Goal: Information Seeking & Learning: Find specific page/section

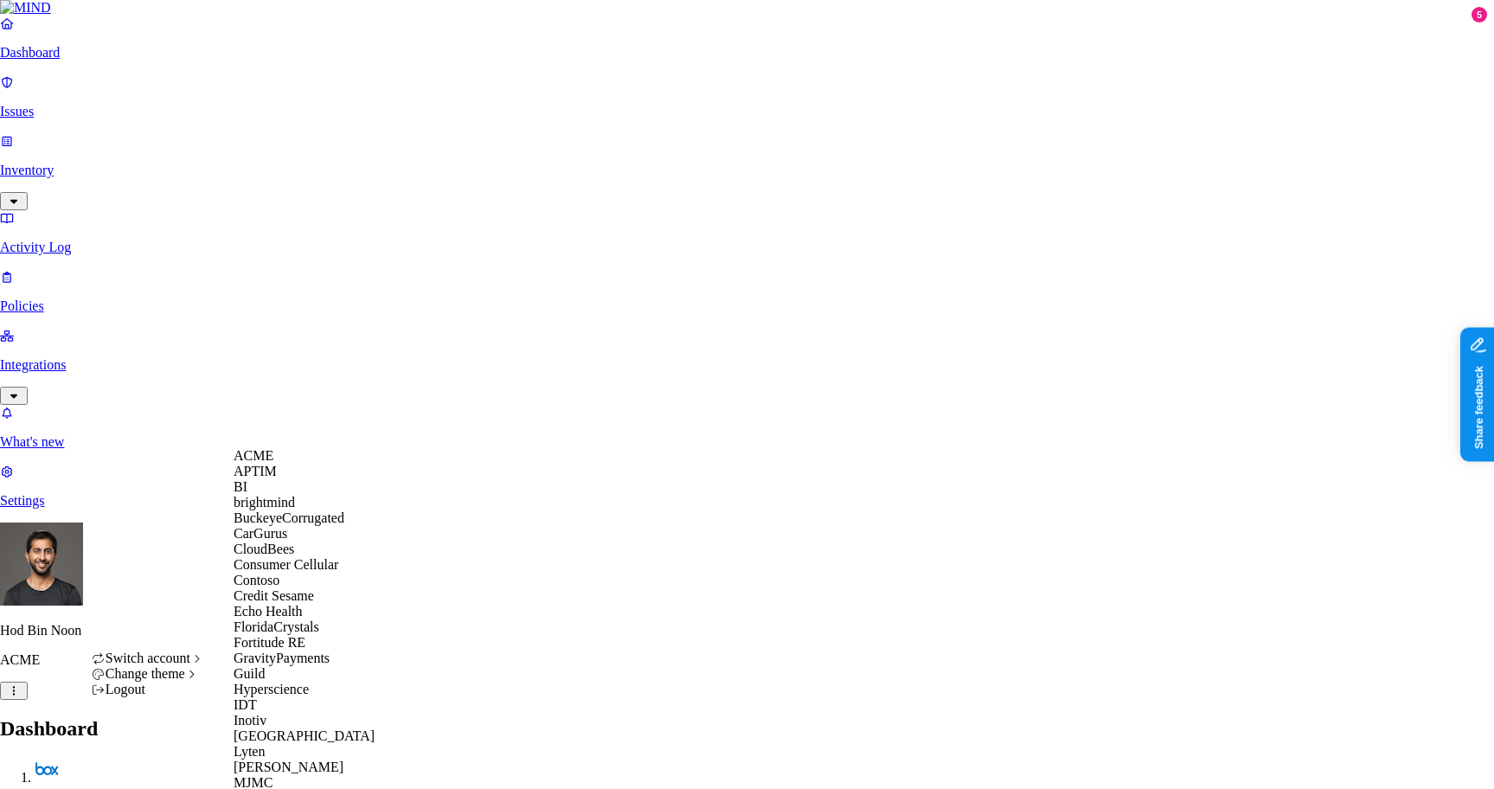
scroll to position [91, 0]
click at [271, 619] on span "Echo Health" at bounding box center [268, 611] width 69 height 15
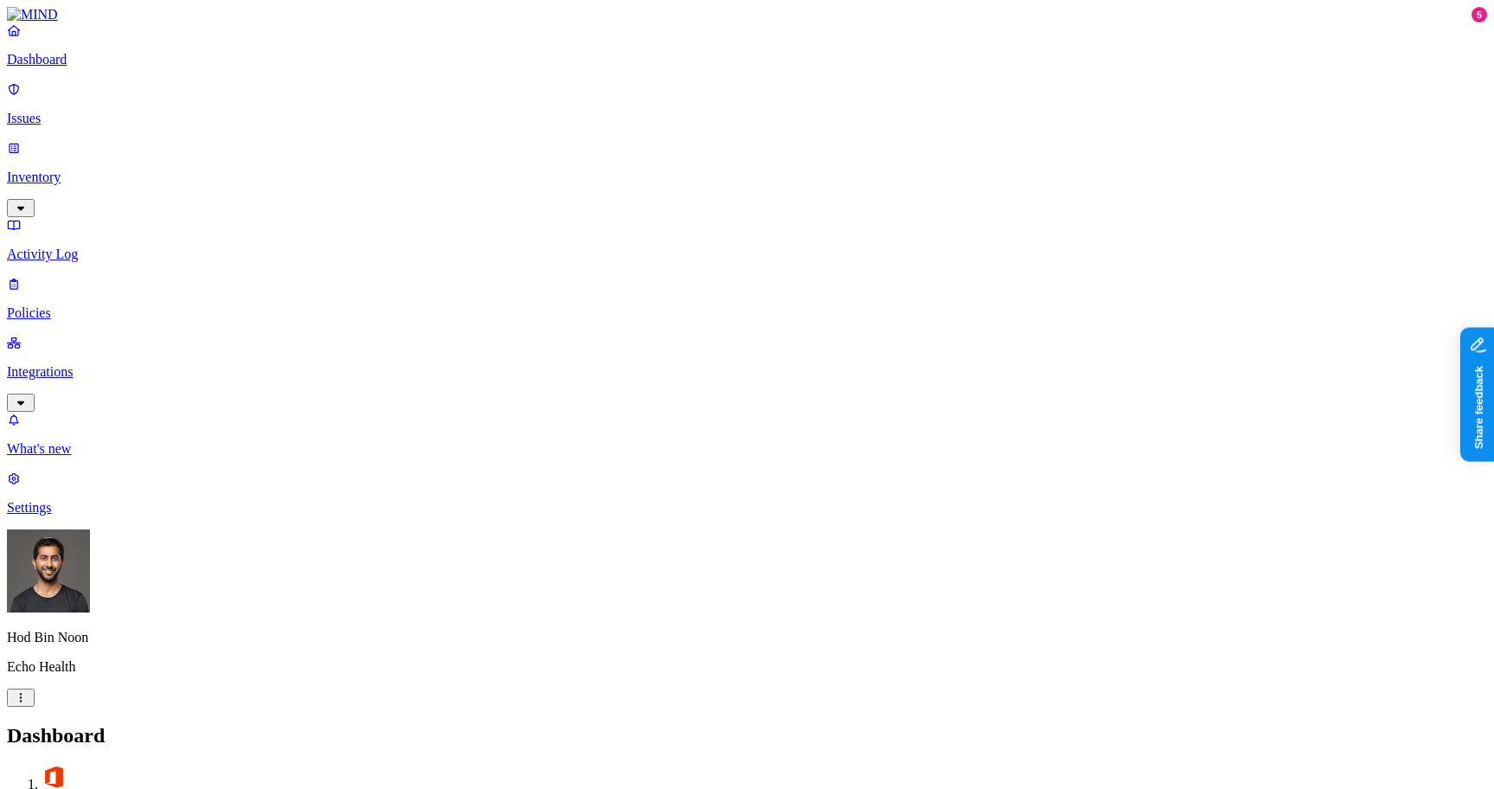
click at [88, 305] on p "Policies" at bounding box center [747, 313] width 1481 height 16
click at [840, 724] on div "Policies Create Policy" at bounding box center [747, 753] width 1481 height 59
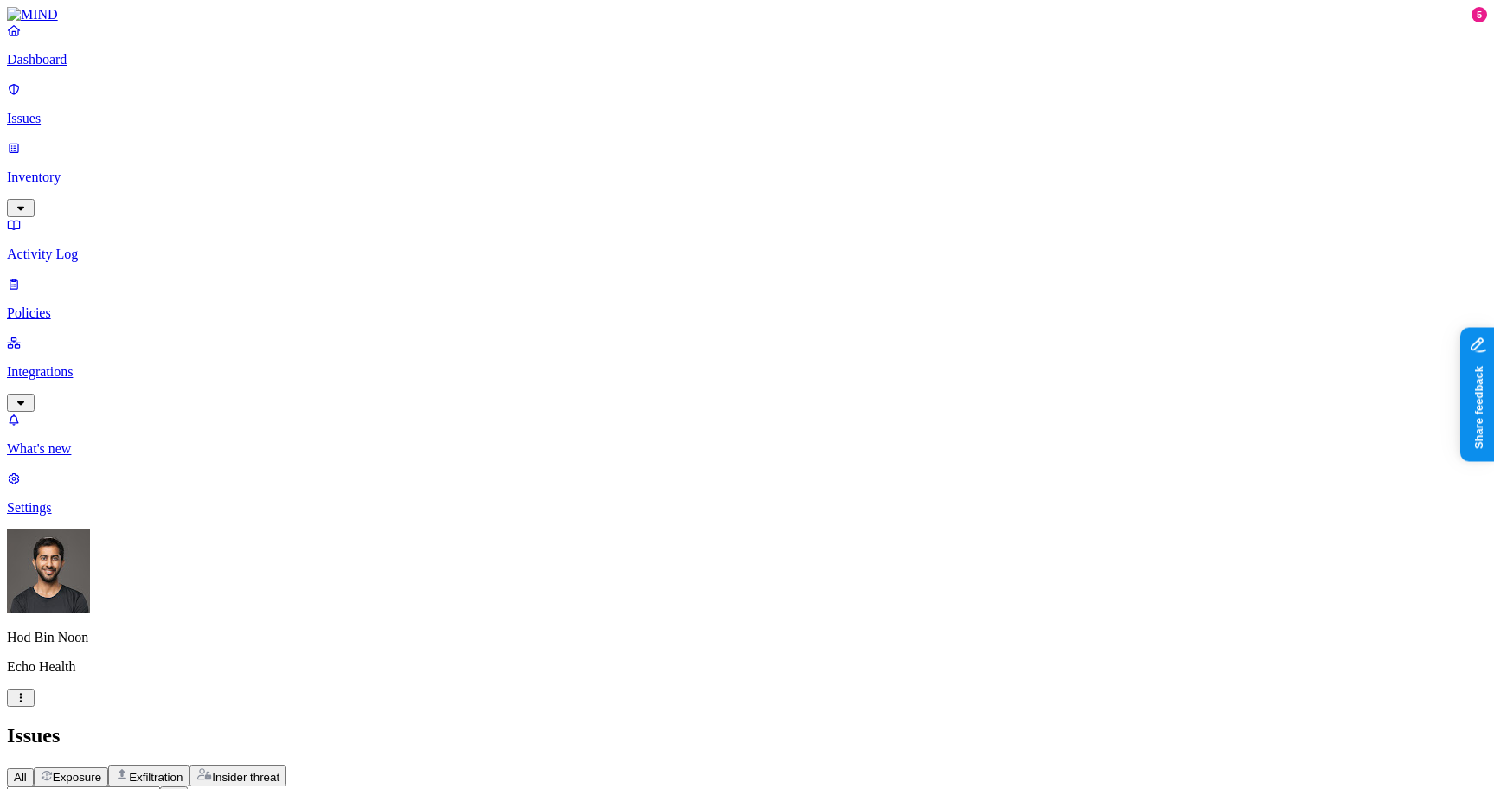
scroll to position [462, 0]
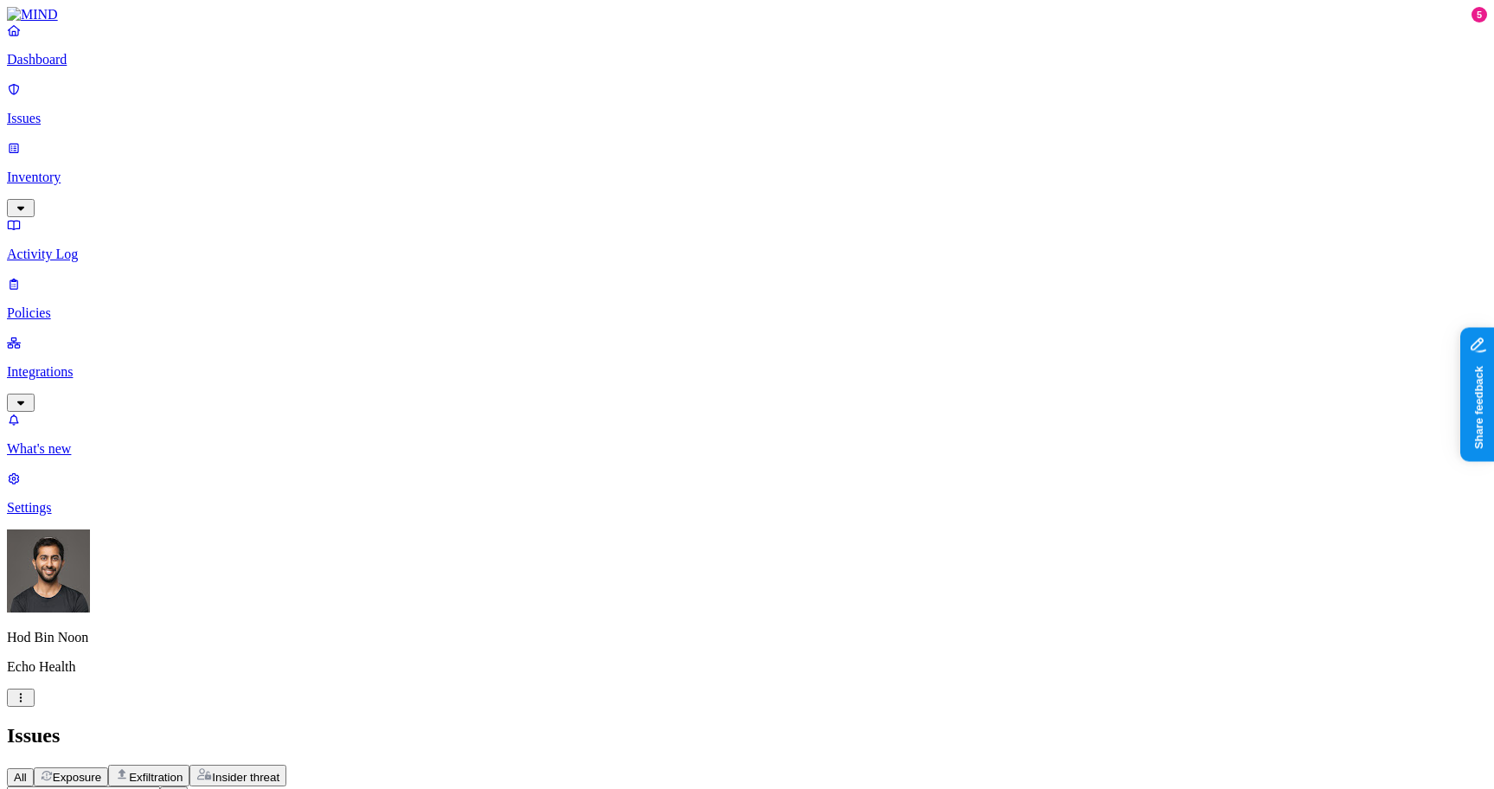
drag, startPoint x: 765, startPoint y: 141, endPoint x: 1011, endPoint y: 138, distance: 245.8
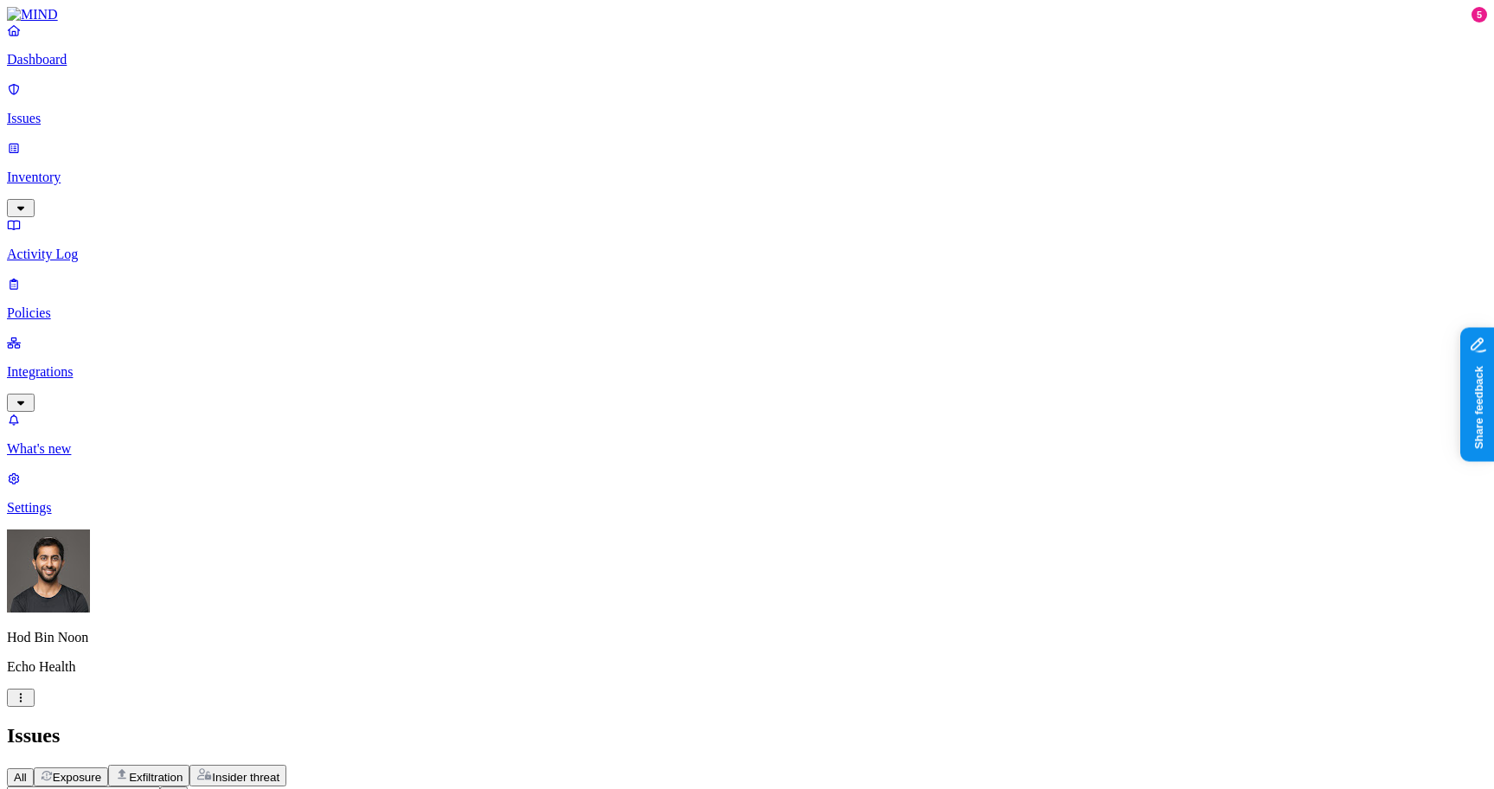
scroll to position [250, 0]
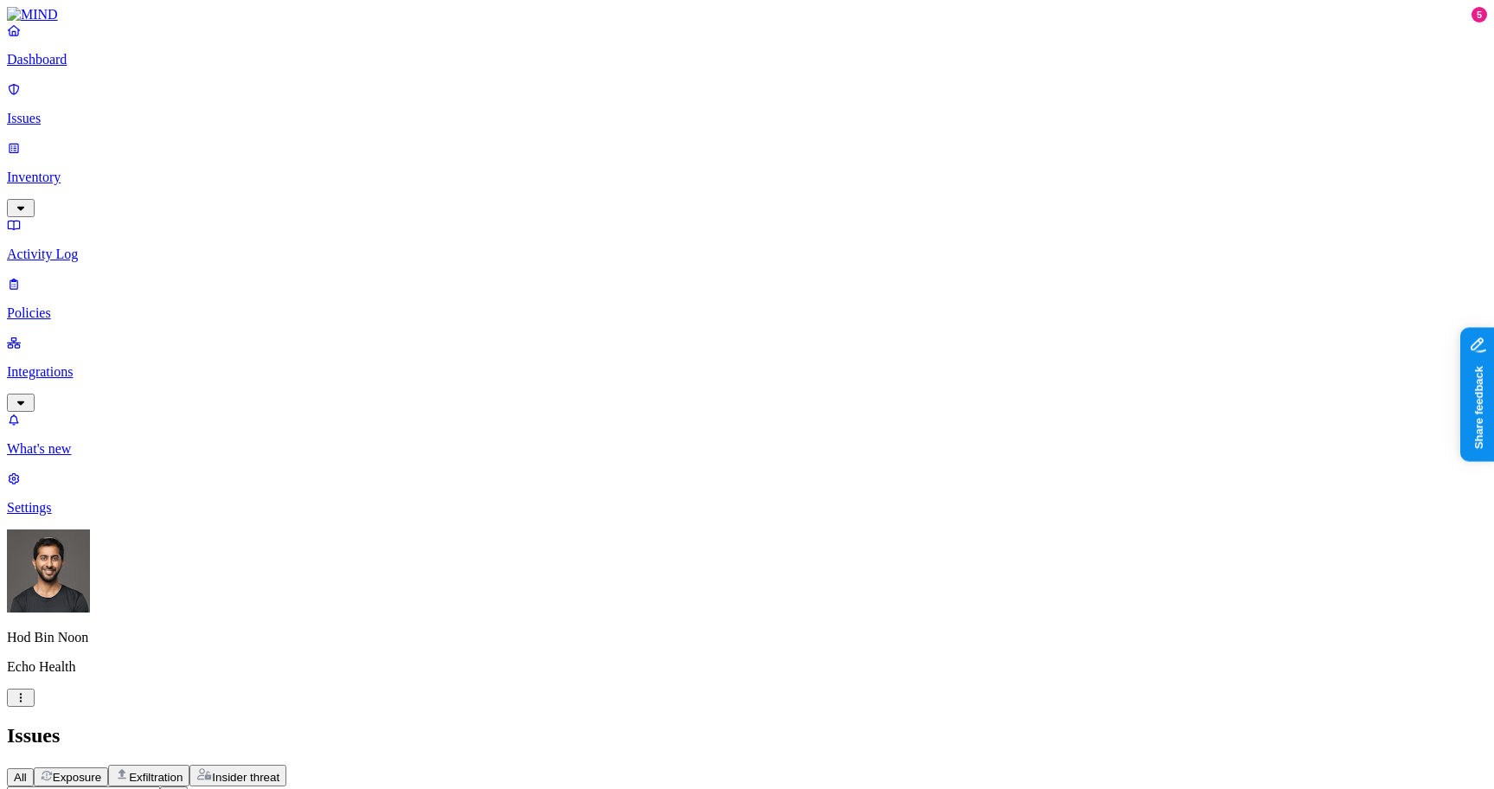
click at [839, 724] on div "Issues" at bounding box center [747, 735] width 1481 height 23
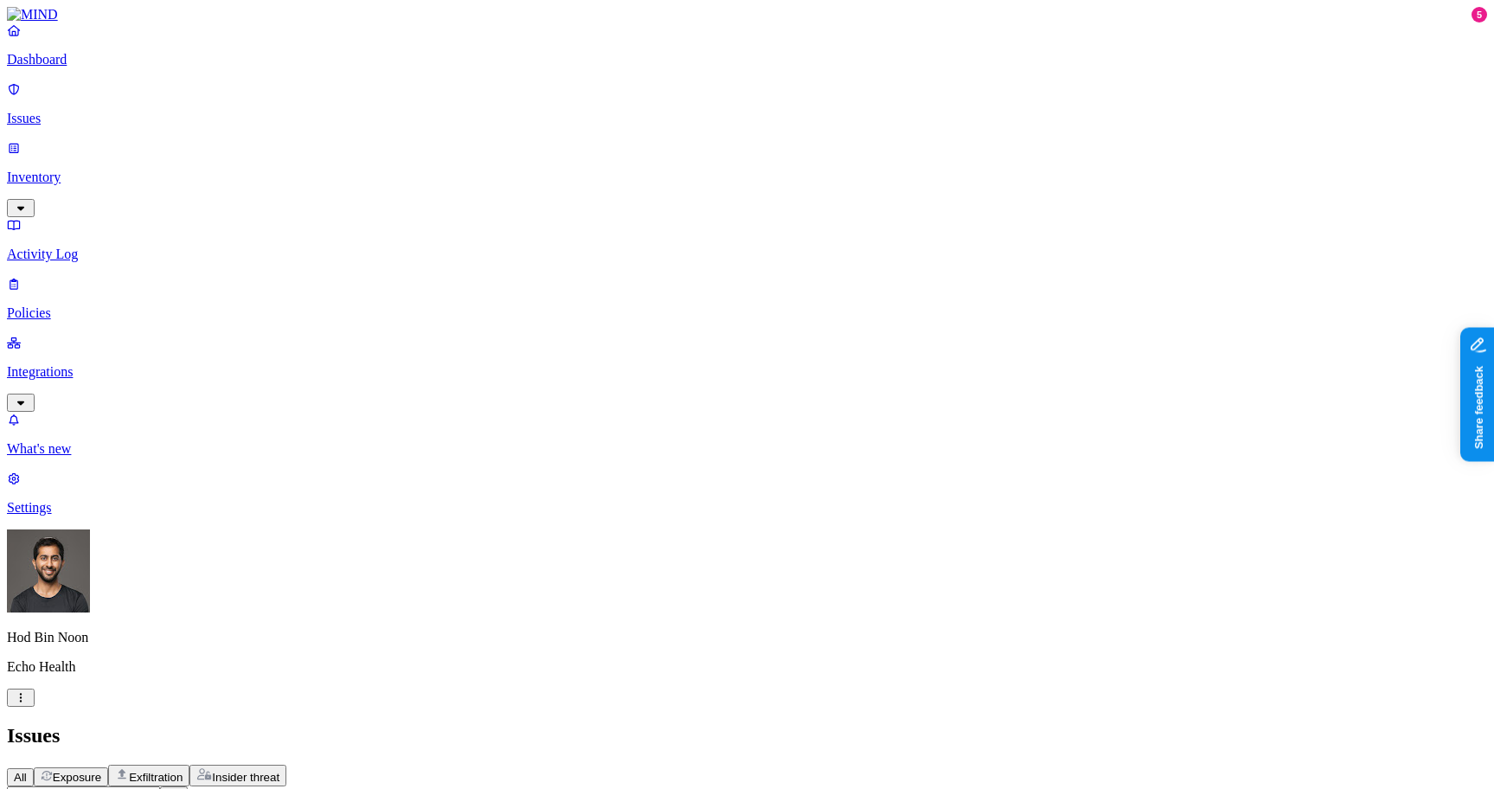
click at [896, 765] on div "All Exposure Exfiltration Insider threat" at bounding box center [747, 776] width 1481 height 22
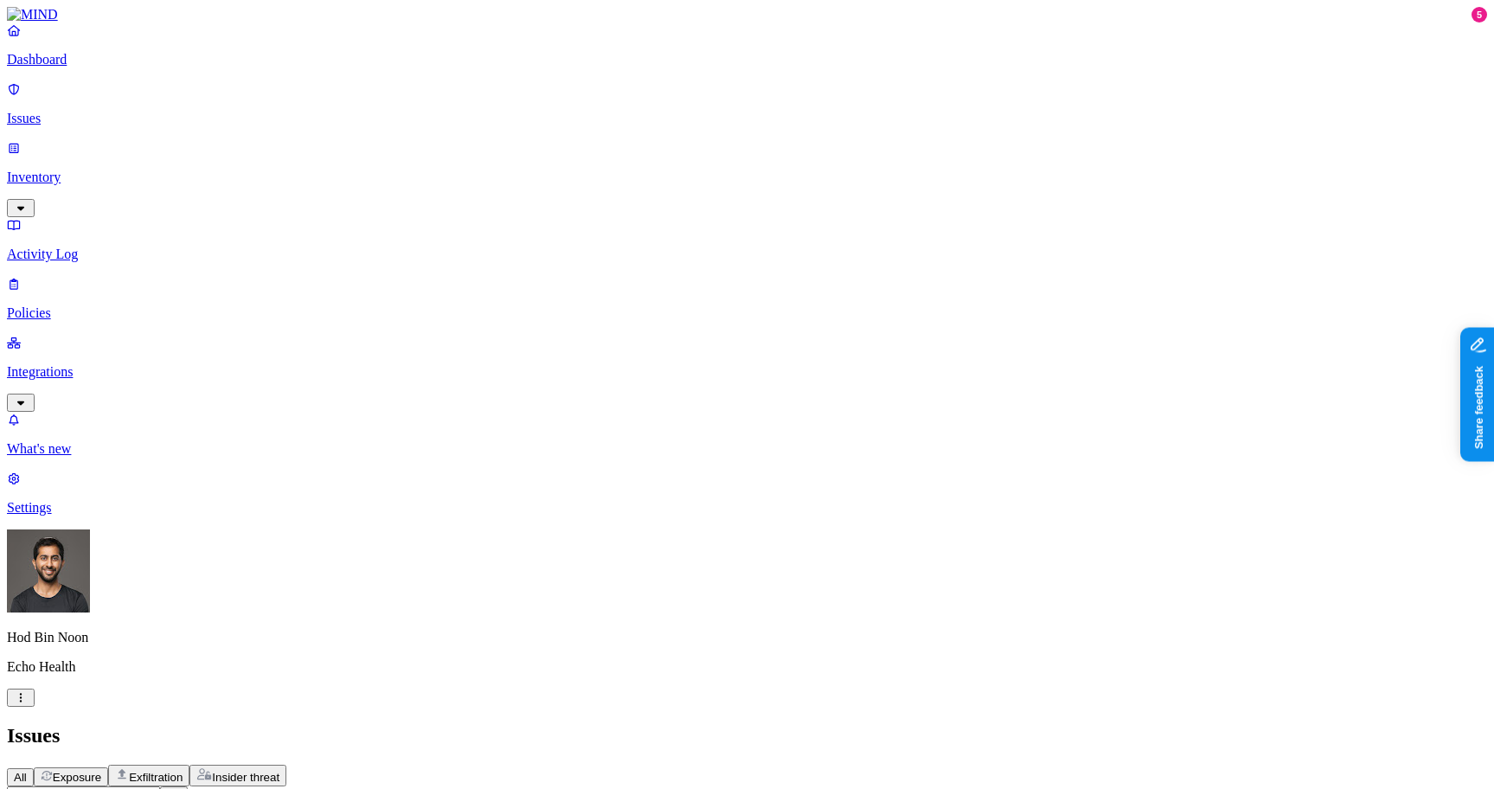
scroll to position [462, 0]
click at [837, 724] on header "Issues All Exposure Exfiltration Insider threat" at bounding box center [747, 755] width 1481 height 62
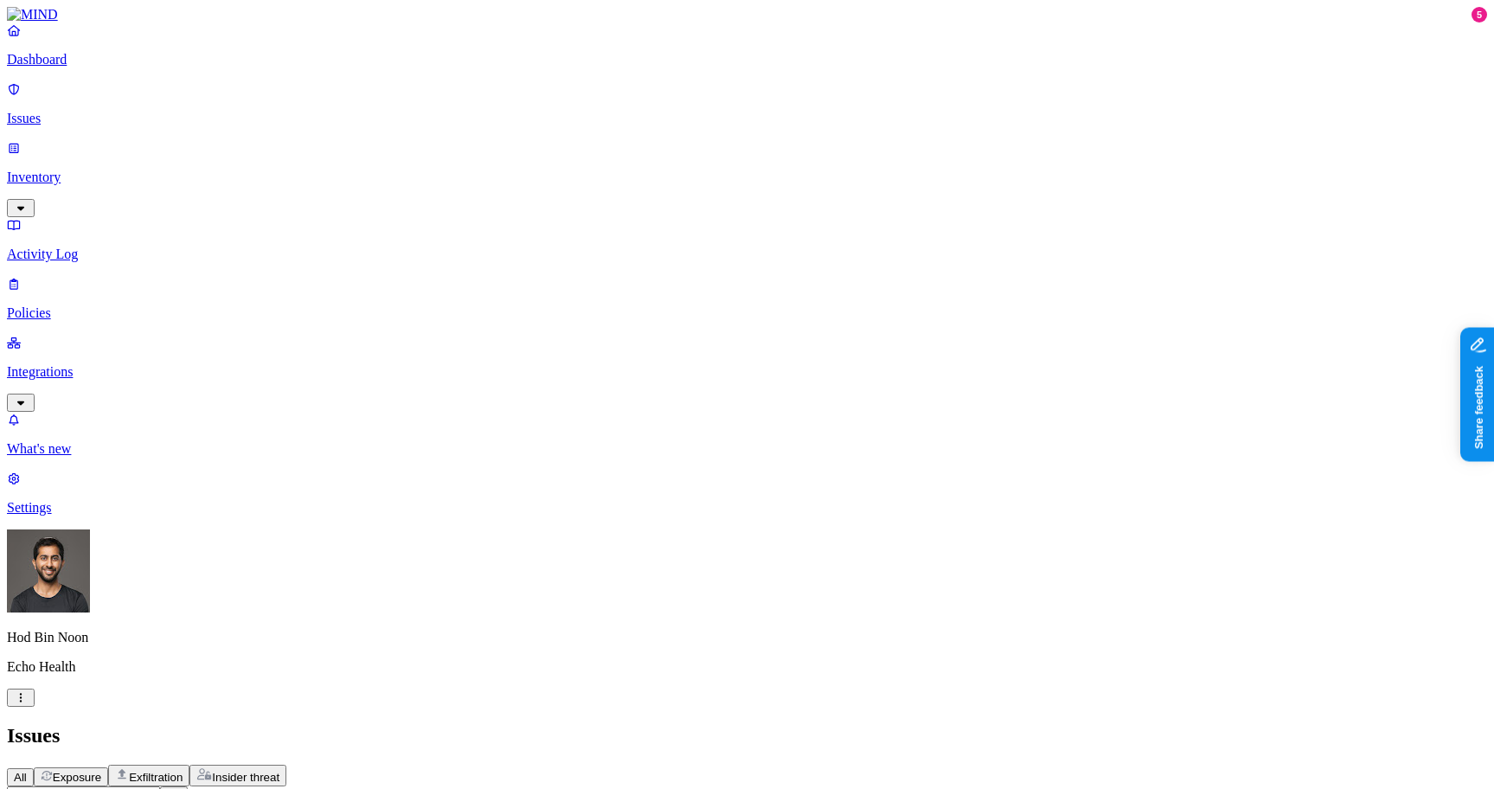
scroll to position [184, 0]
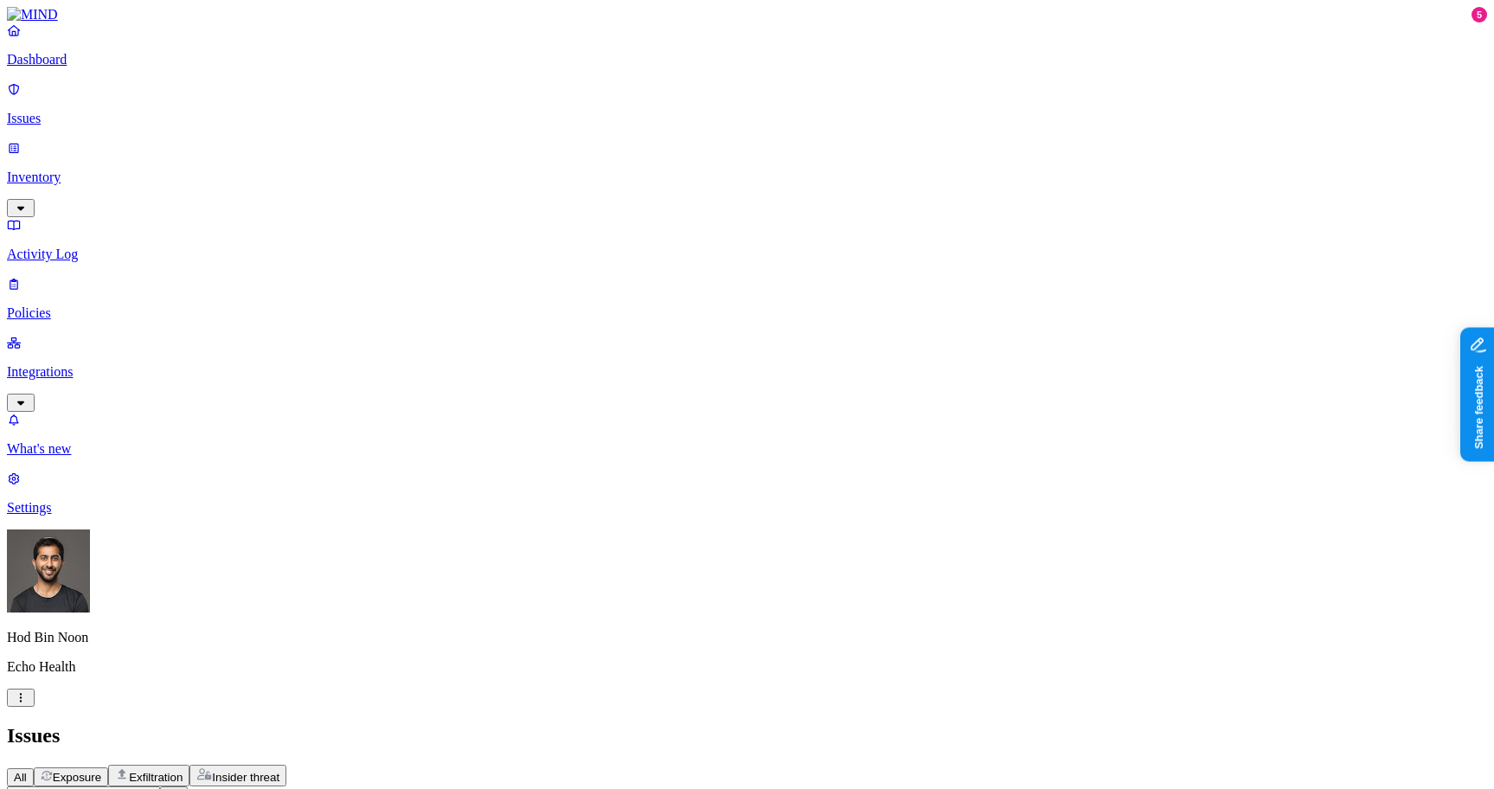
drag, startPoint x: 824, startPoint y: 25, endPoint x: 824, endPoint y: 103, distance: 77.9
click at [824, 724] on h2 "Issues" at bounding box center [747, 735] width 1481 height 23
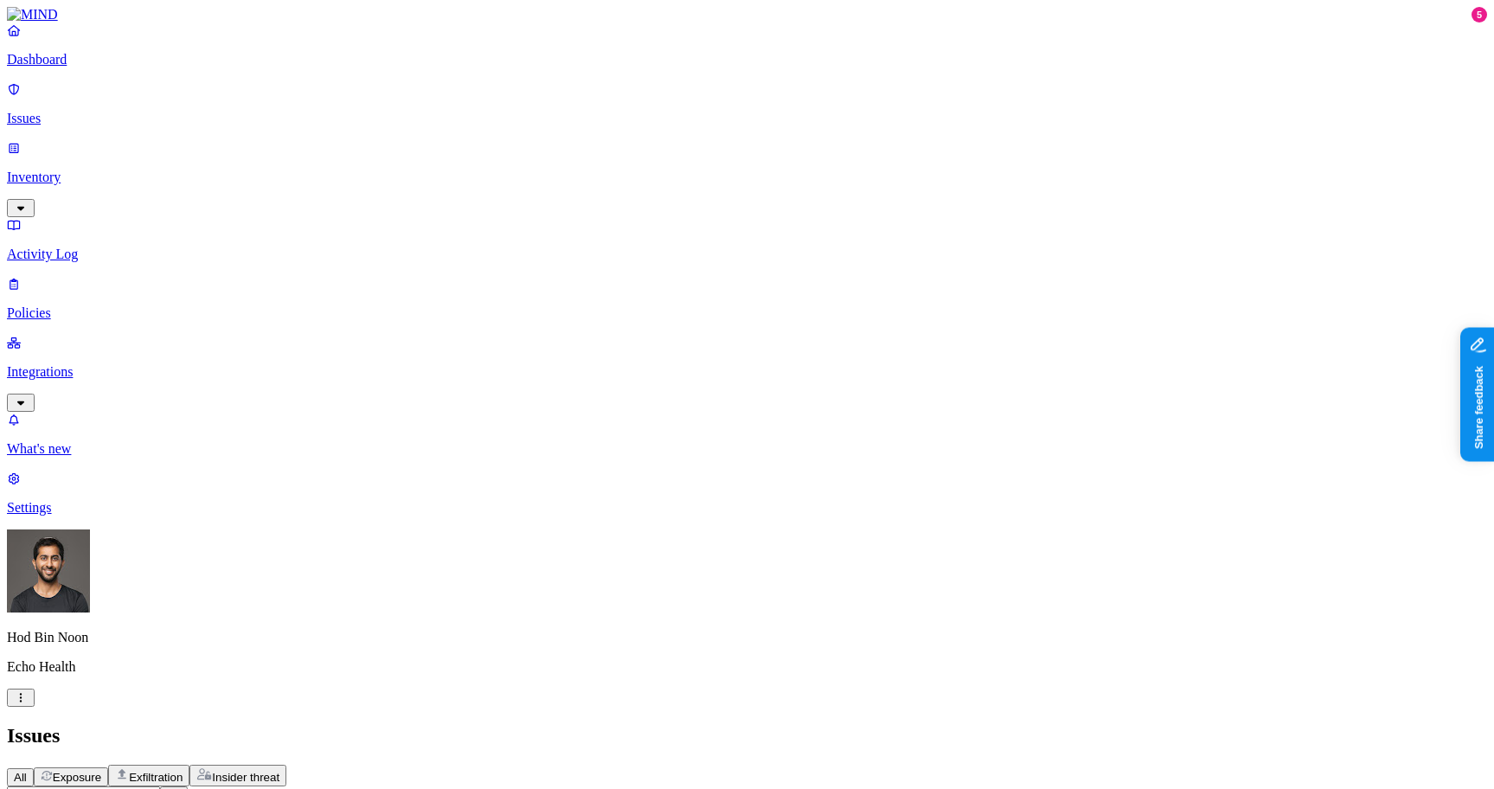
click at [717, 724] on h2 "Issues" at bounding box center [747, 735] width 1481 height 23
click at [67, 170] on p "Inventory" at bounding box center [747, 178] width 1481 height 16
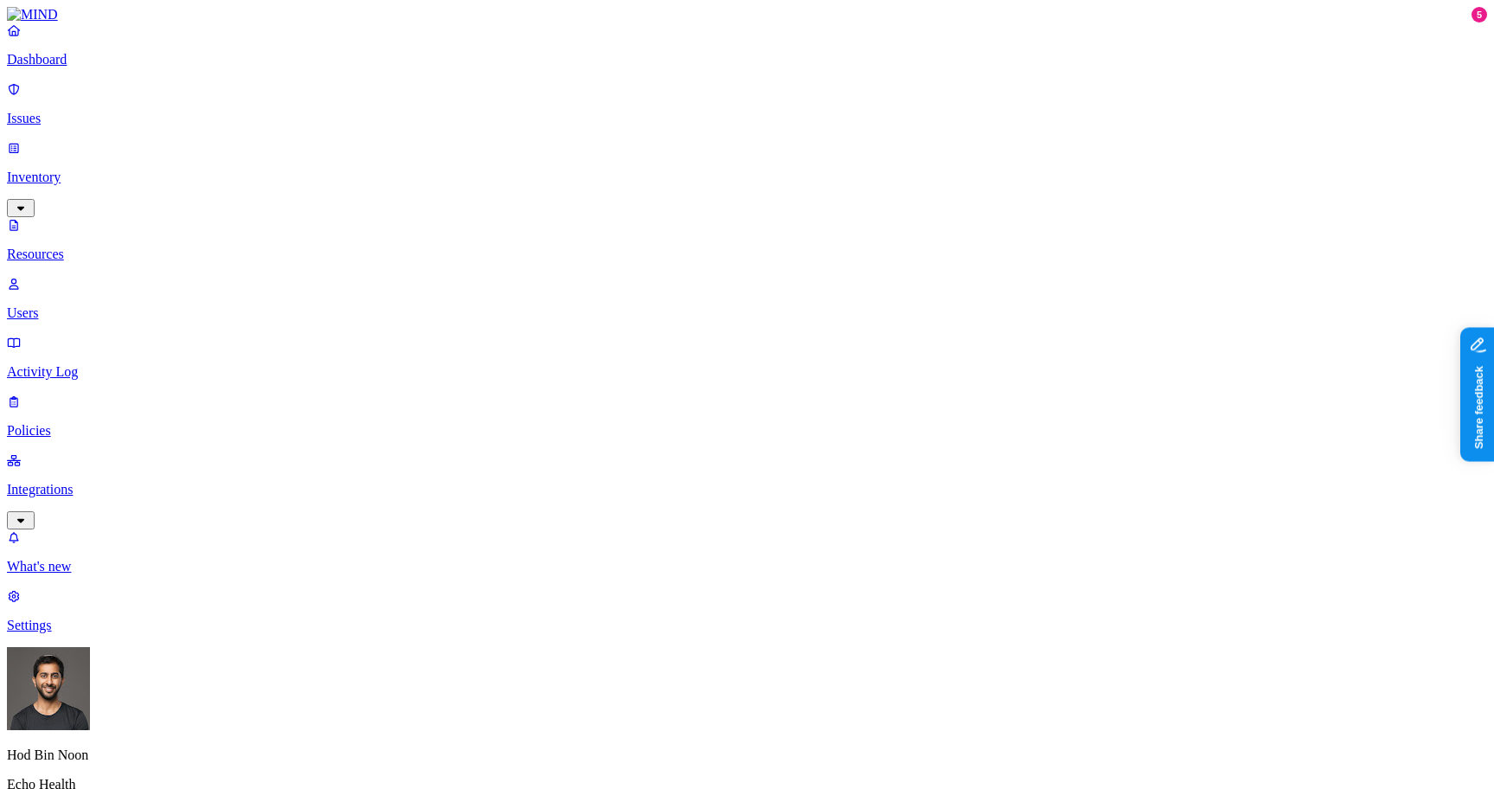
type input "eml"
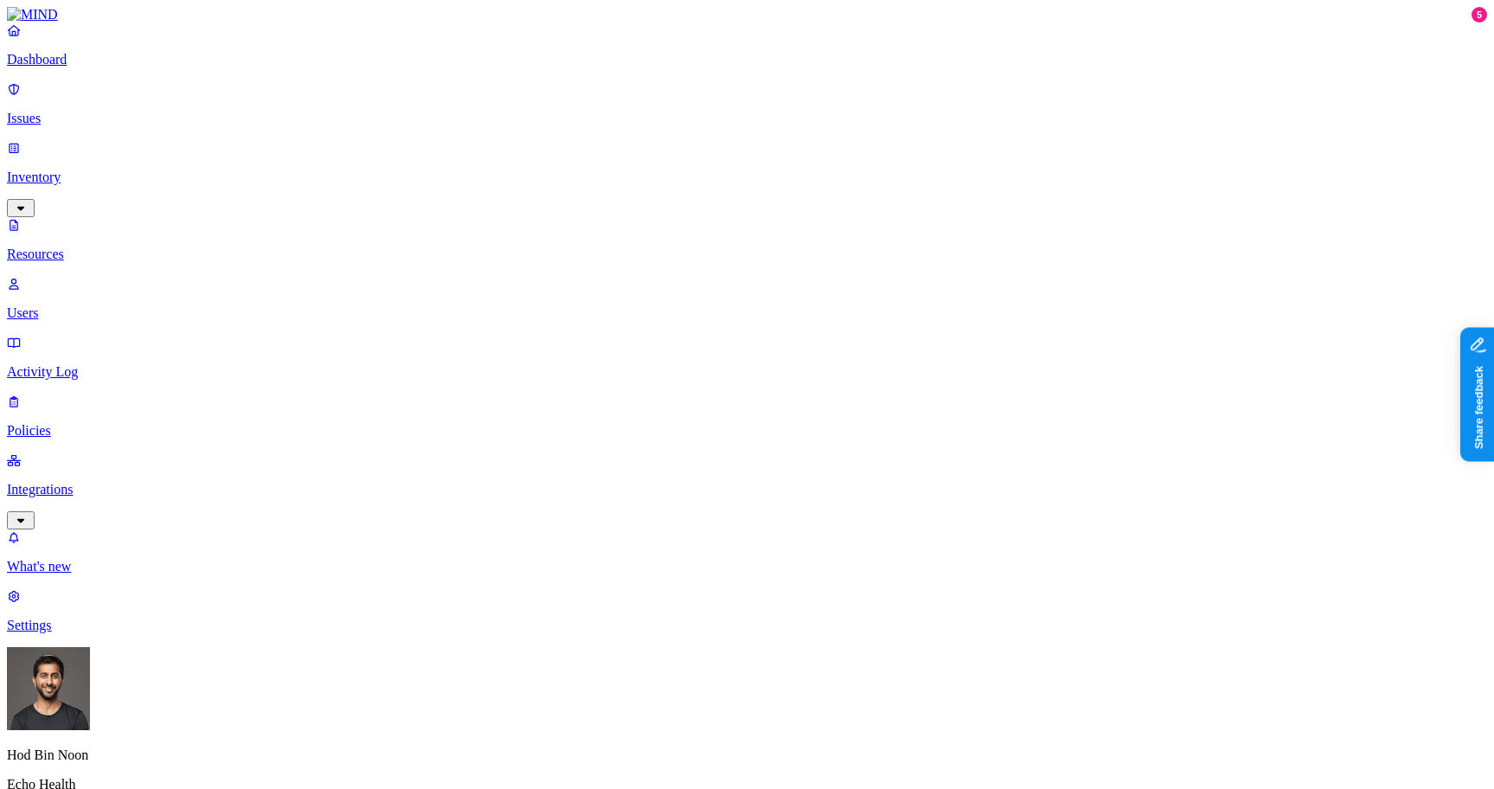
drag, startPoint x: 469, startPoint y: 97, endPoint x: 622, endPoint y: 97, distance: 153.2
click at [630, 217] on span "Secrets" at bounding box center [610, 224] width 40 height 15
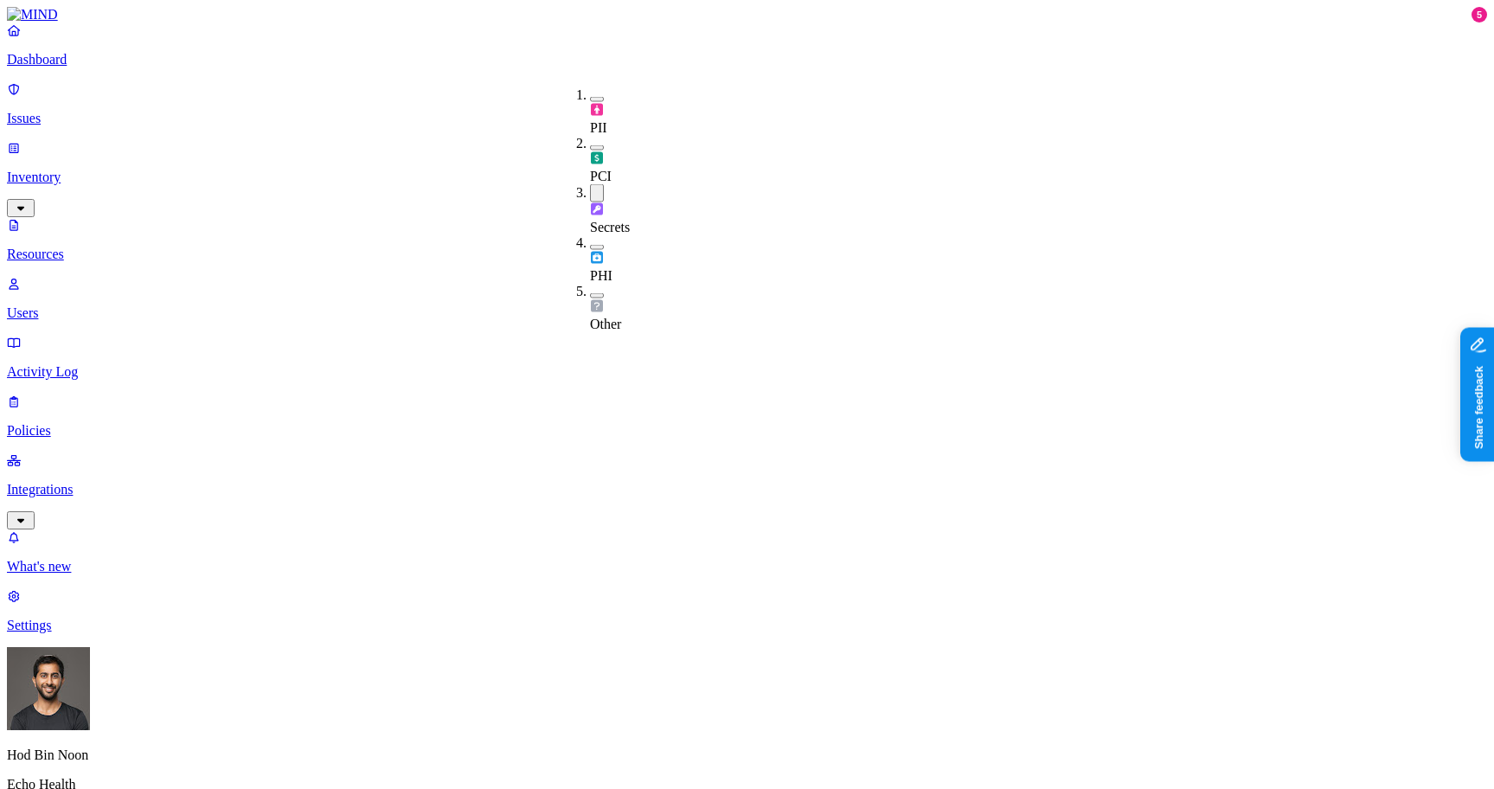
type input "pass"
click at [839, 132] on span "Password" at bounding box center [838, 130] width 53 height 15
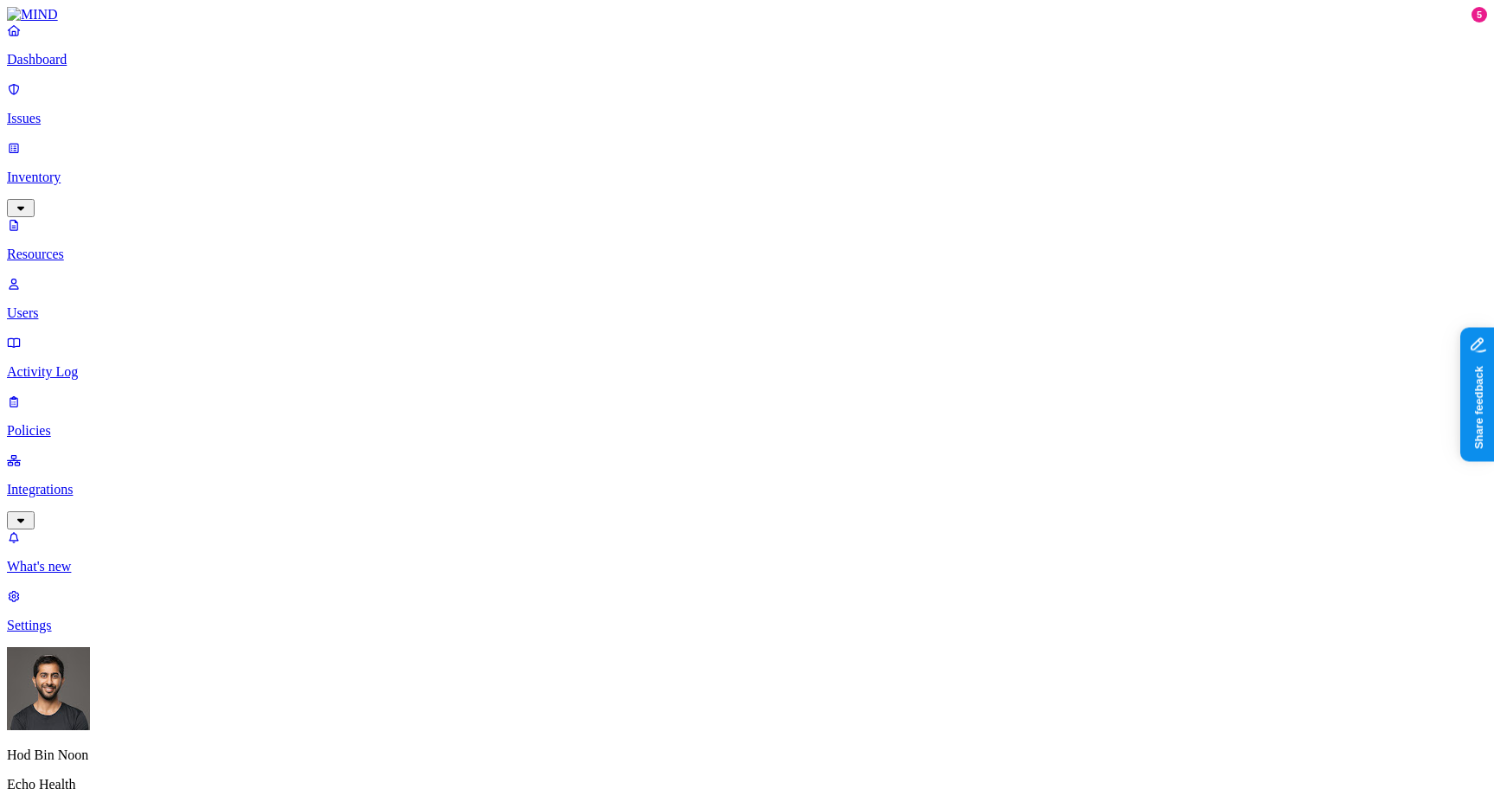
scroll to position [-1, 0]
